Goal: Task Accomplishment & Management: Use online tool/utility

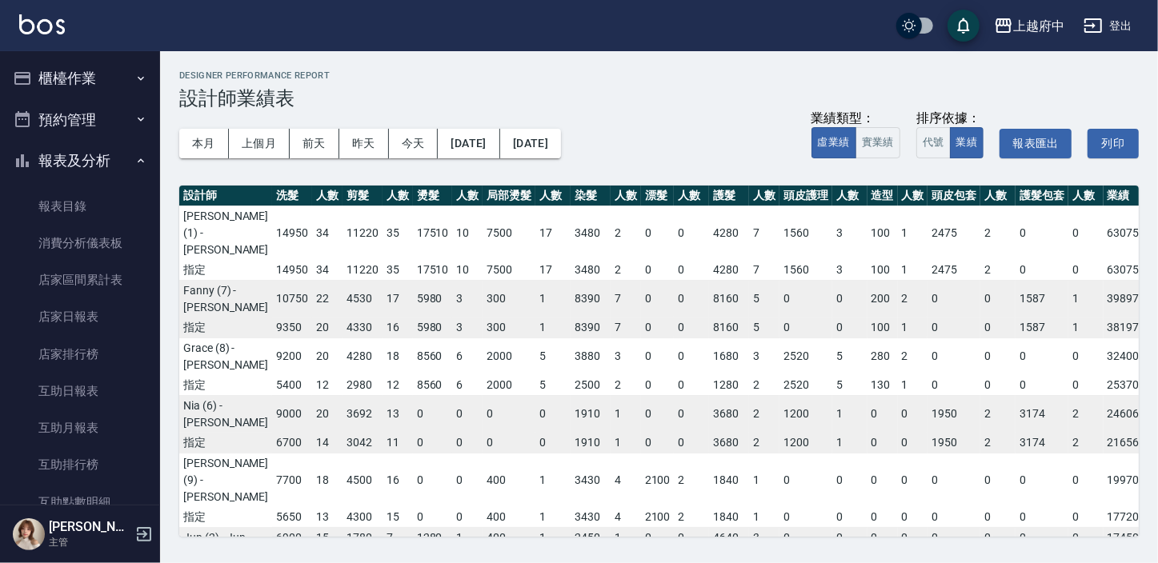
scroll to position [0, 235]
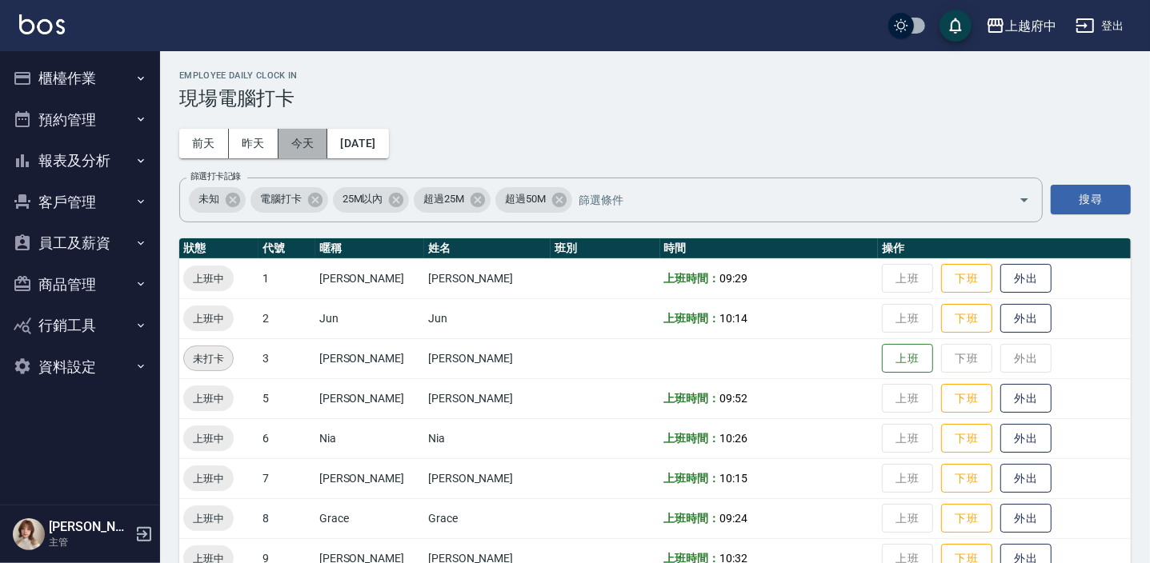
click at [307, 142] on button "今天" at bounding box center [303, 144] width 50 height 30
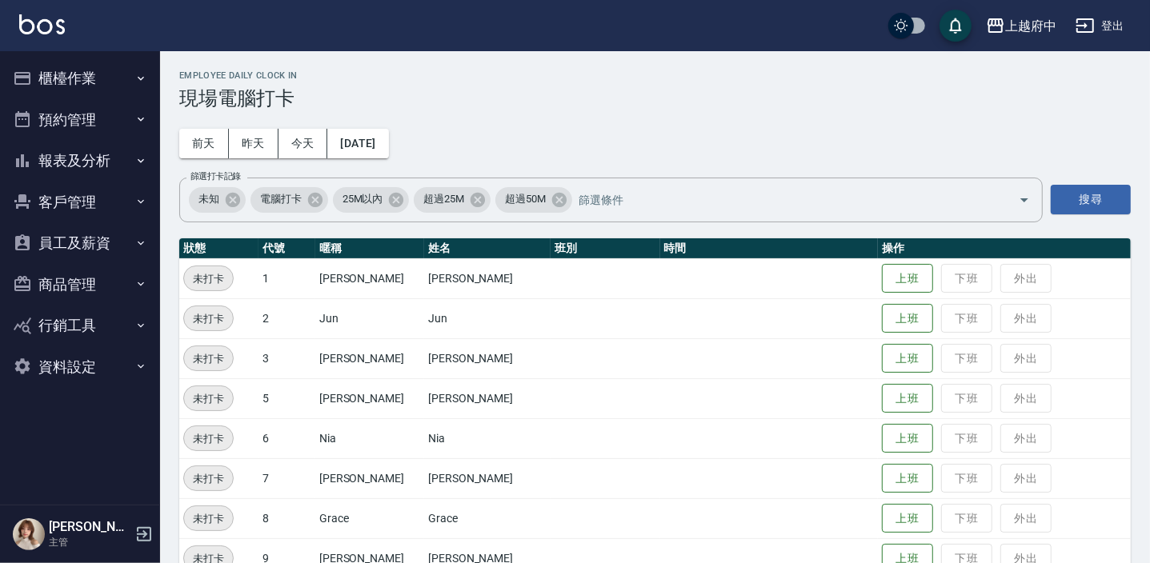
scroll to position [72, 0]
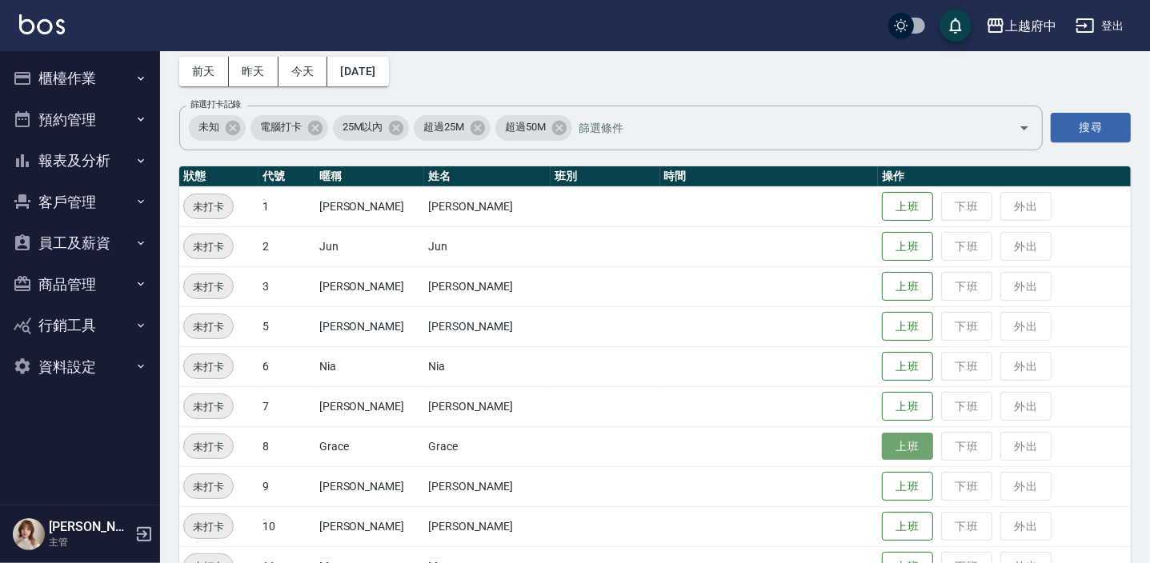
click at [882, 449] on button "上班" at bounding box center [907, 447] width 51 height 28
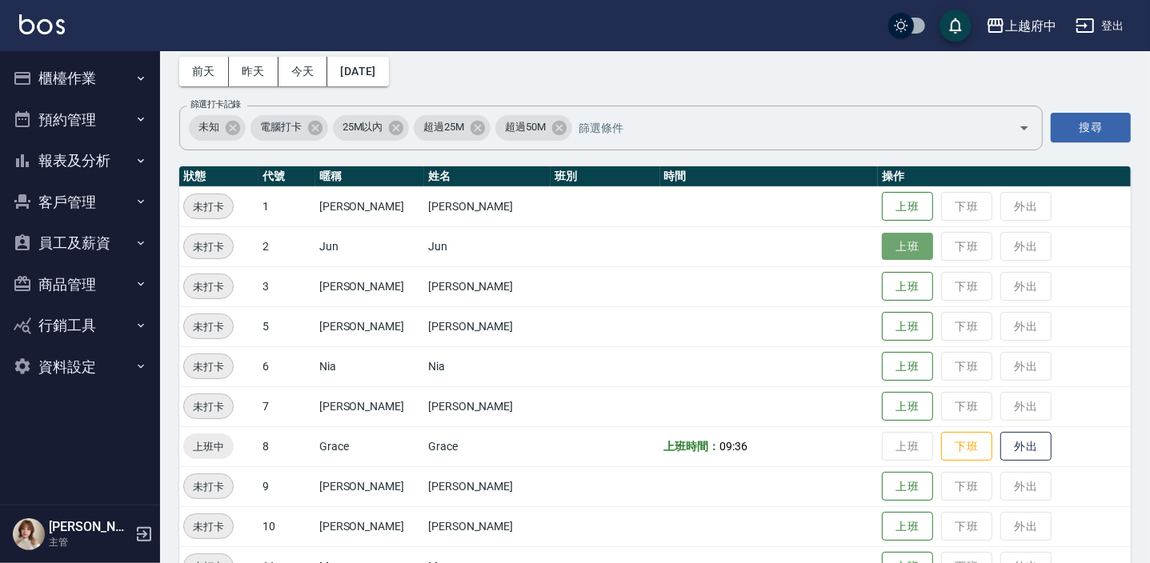
click at [882, 245] on button "上班" at bounding box center [907, 247] width 51 height 28
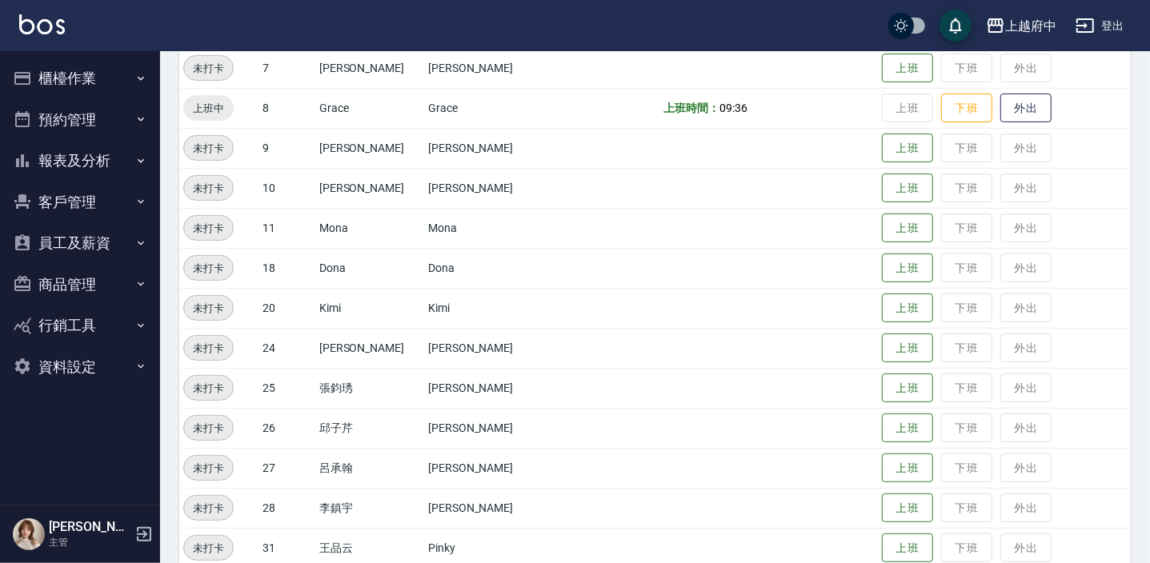
scroll to position [514, 0]
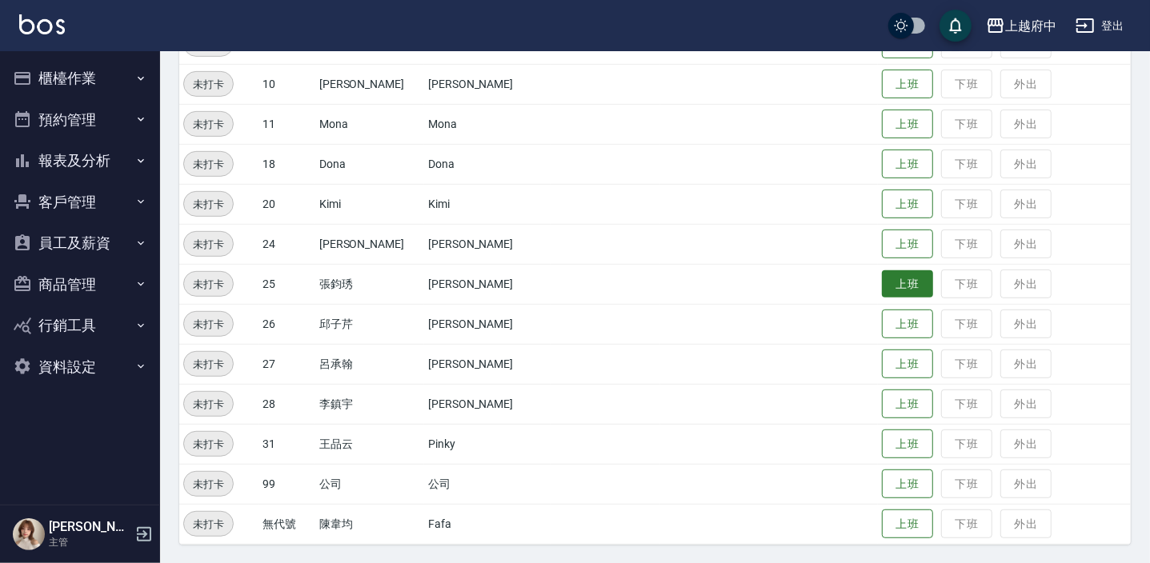
click at [882, 276] on button "上班" at bounding box center [907, 284] width 51 height 28
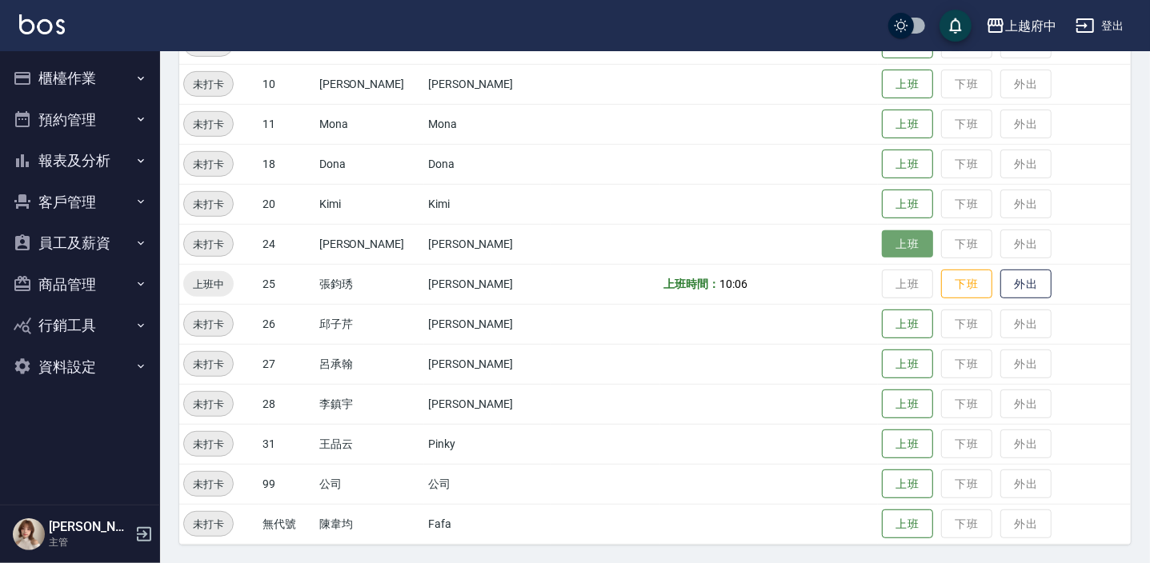
click at [882, 242] on button "上班" at bounding box center [907, 244] width 51 height 28
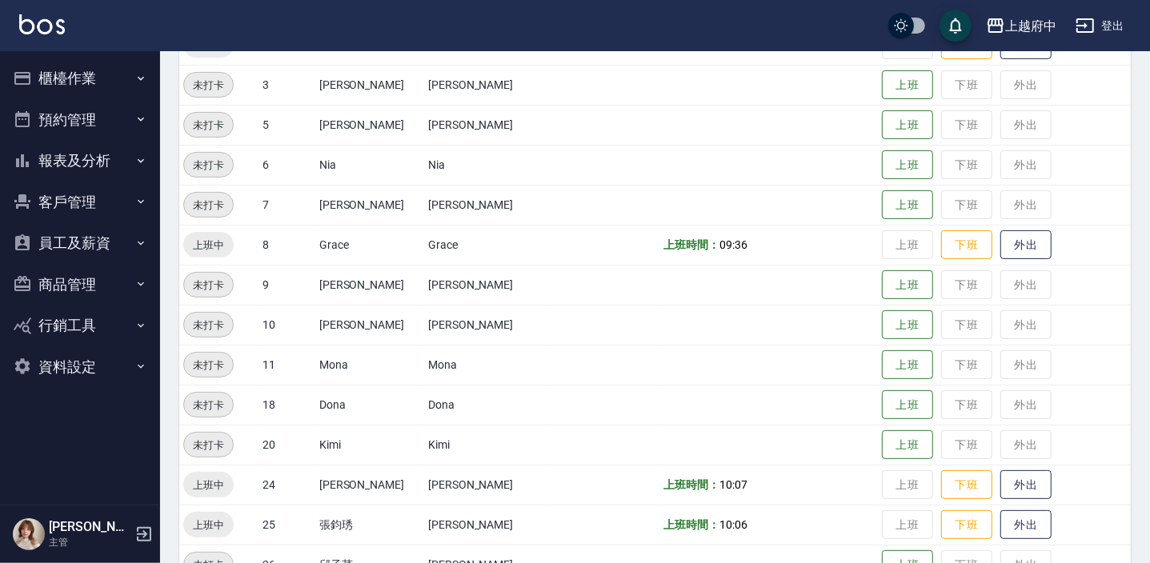
scroll to position [296, 0]
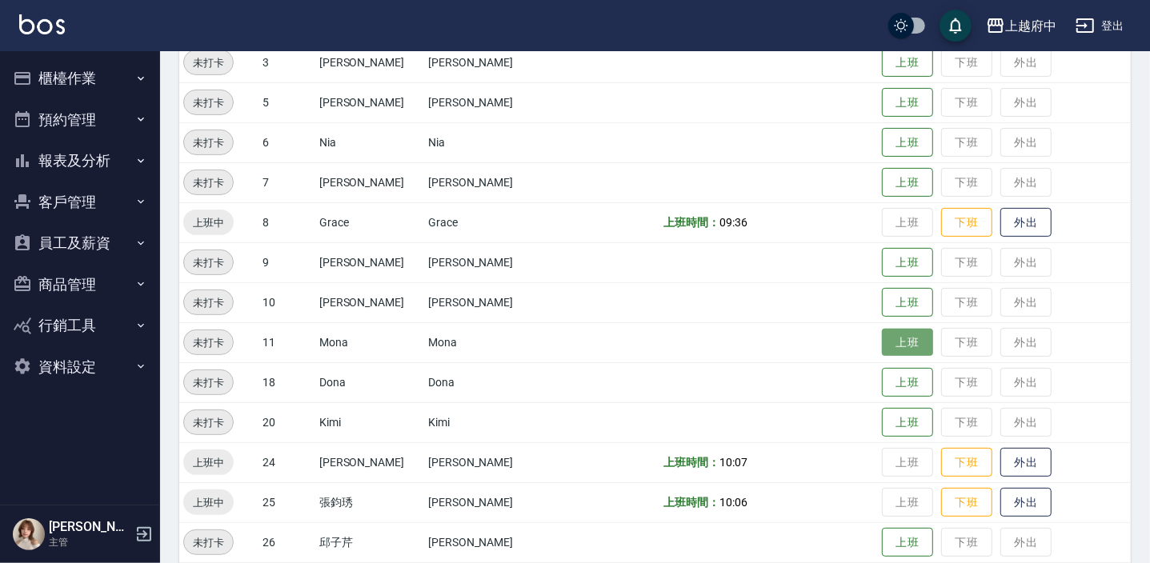
click at [882, 342] on button "上班" at bounding box center [907, 343] width 51 height 28
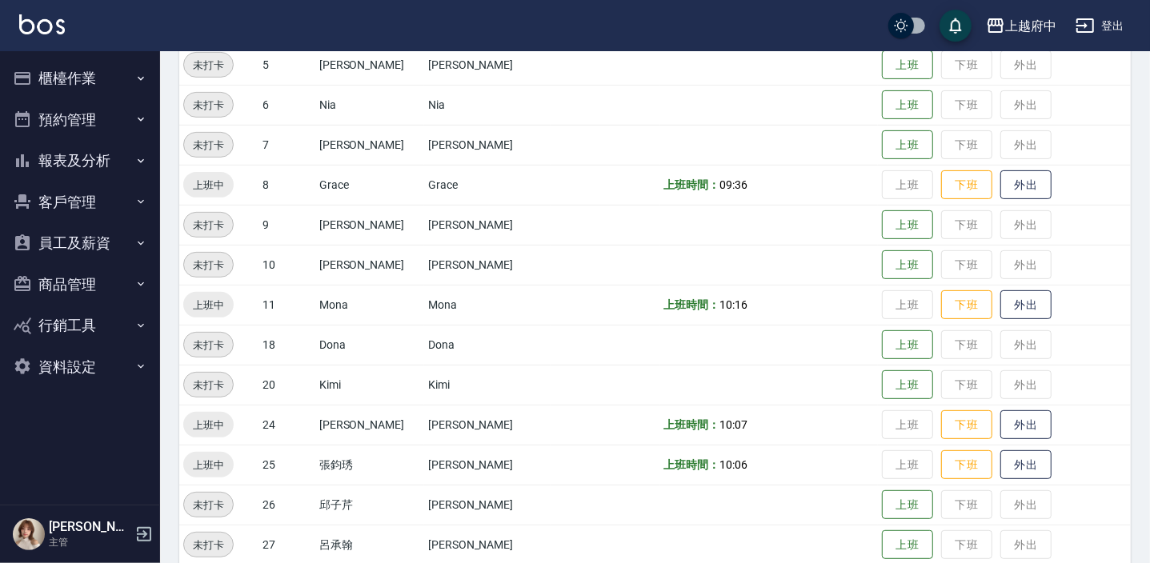
scroll to position [369, 0]
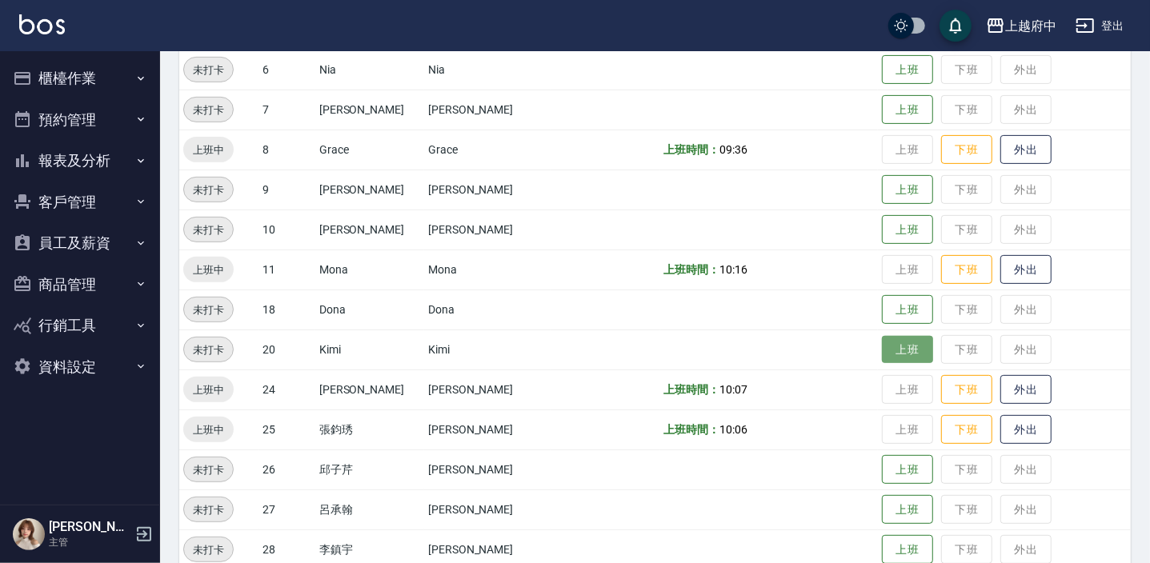
click at [882, 351] on button "上班" at bounding box center [907, 350] width 51 height 28
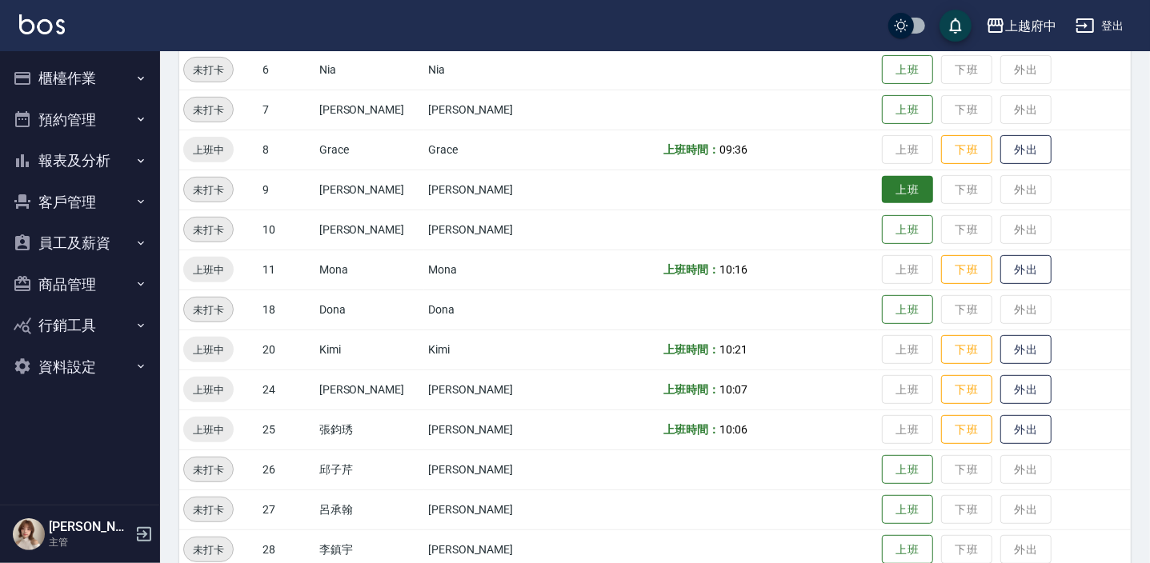
click at [907, 188] on button "上班" at bounding box center [907, 190] width 51 height 28
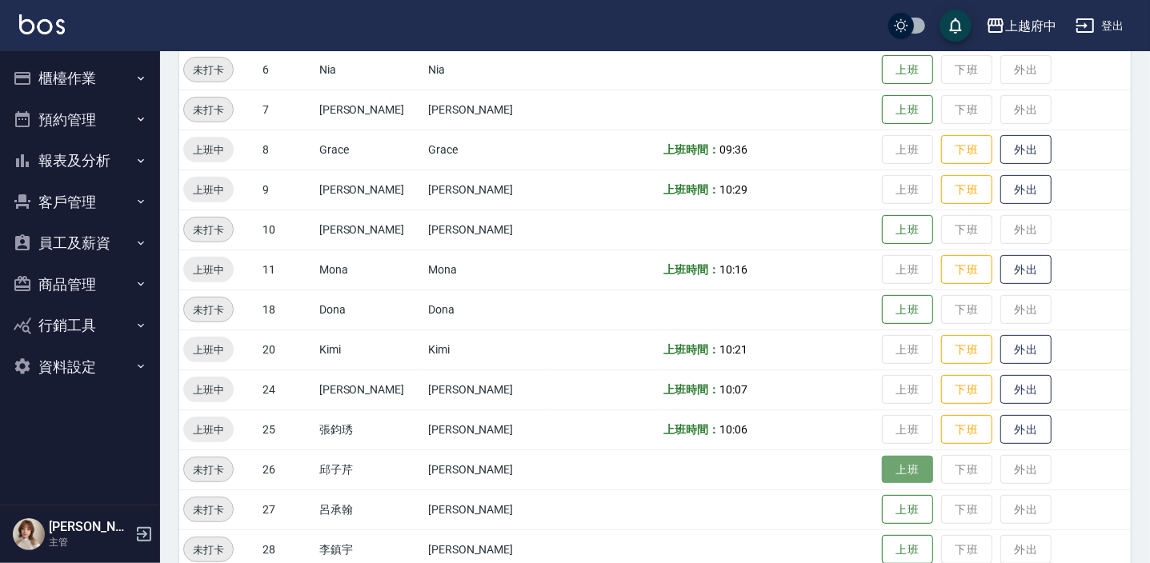
click at [895, 478] on button "上班" at bounding box center [907, 470] width 51 height 28
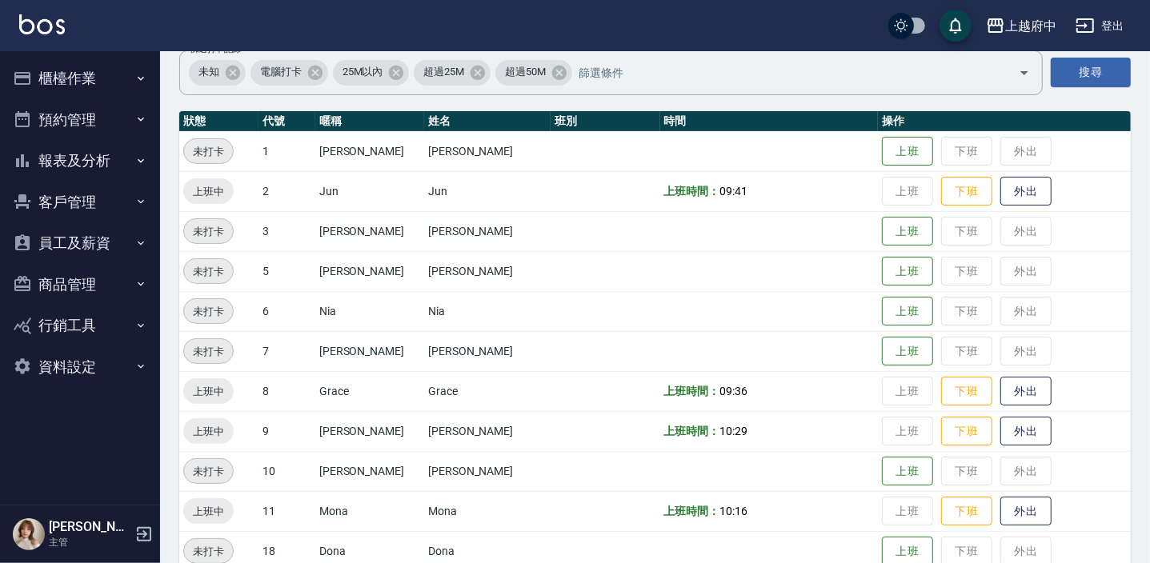
scroll to position [151, 0]
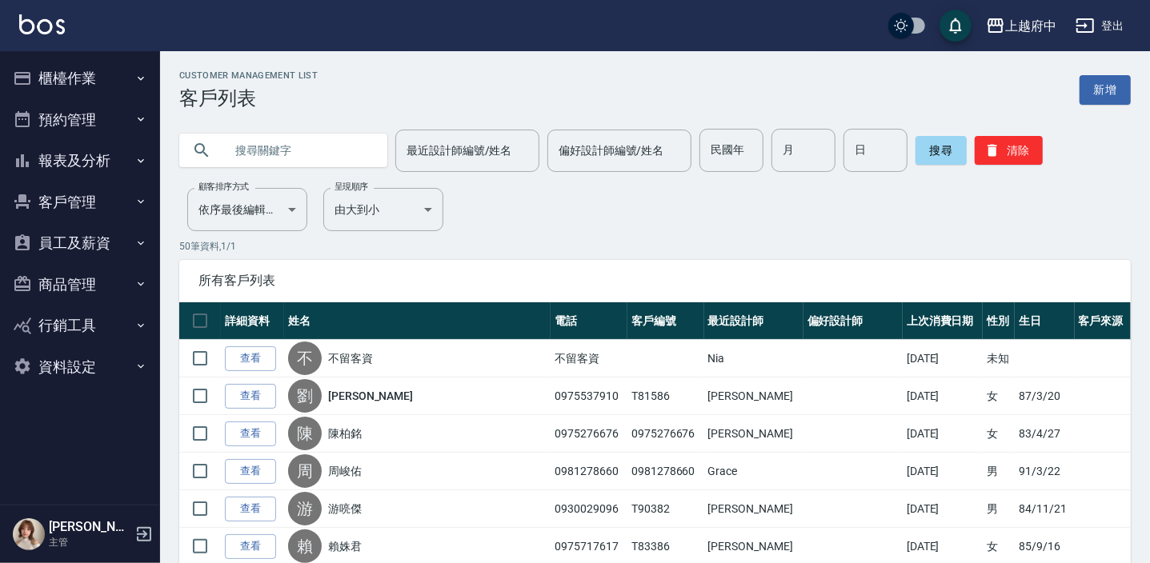
click at [74, 71] on button "櫃檯作業" at bounding box center [79, 79] width 147 height 42
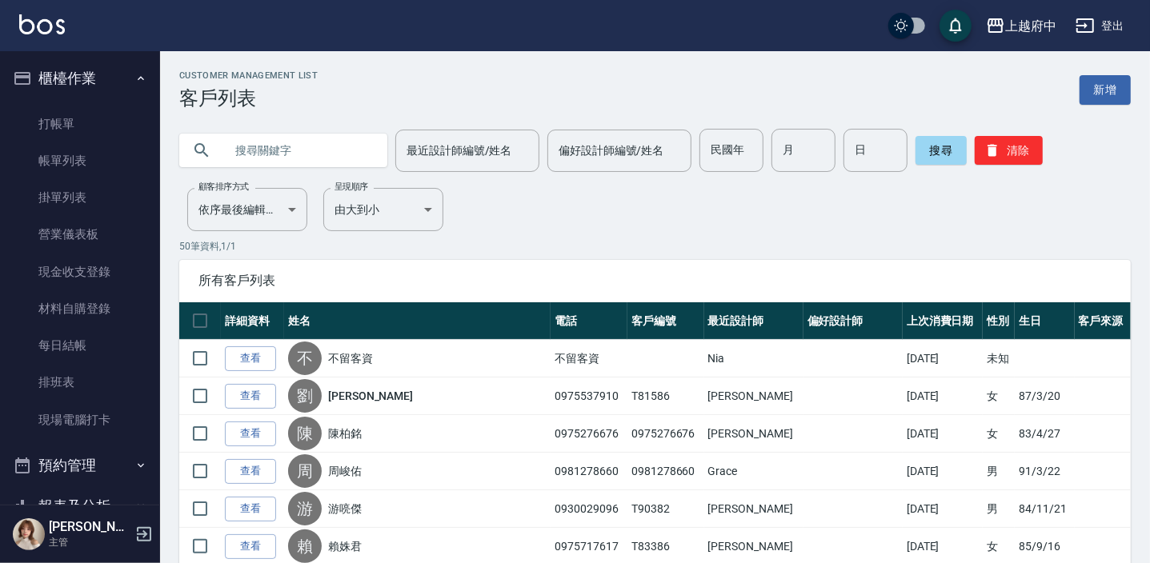
click at [76, 72] on button "櫃檯作業" at bounding box center [79, 79] width 147 height 42
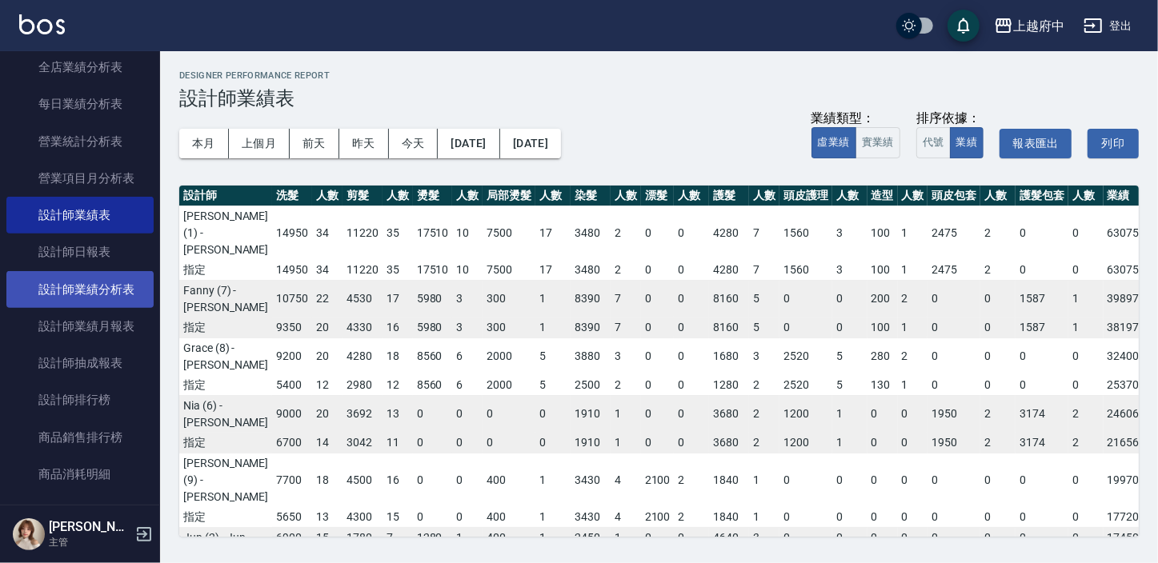
scroll to position [0, 235]
